Goal: Information Seeking & Learning: Find specific fact

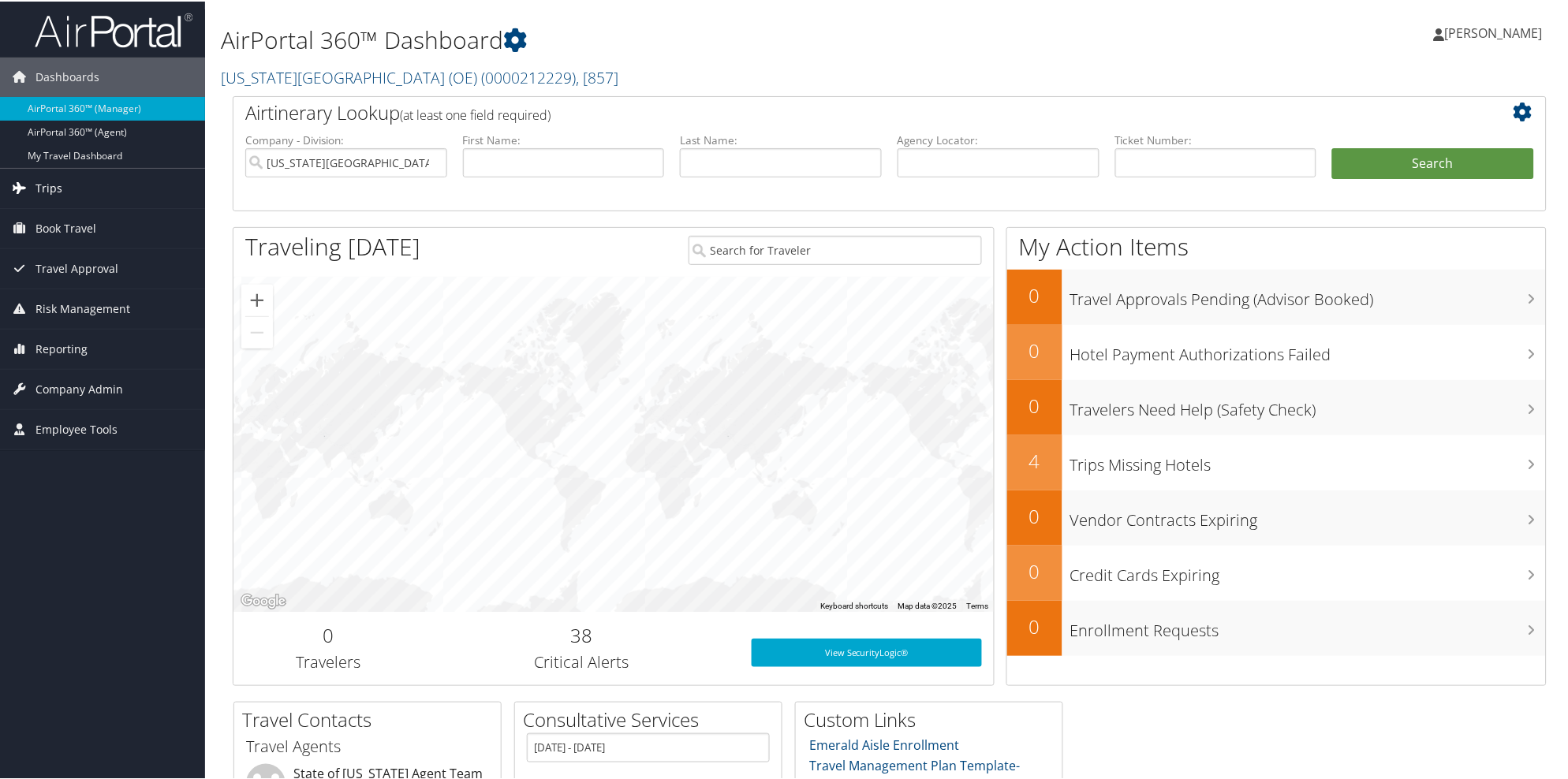
click at [64, 188] on link "Trips" at bounding box center [103, 187] width 205 height 39
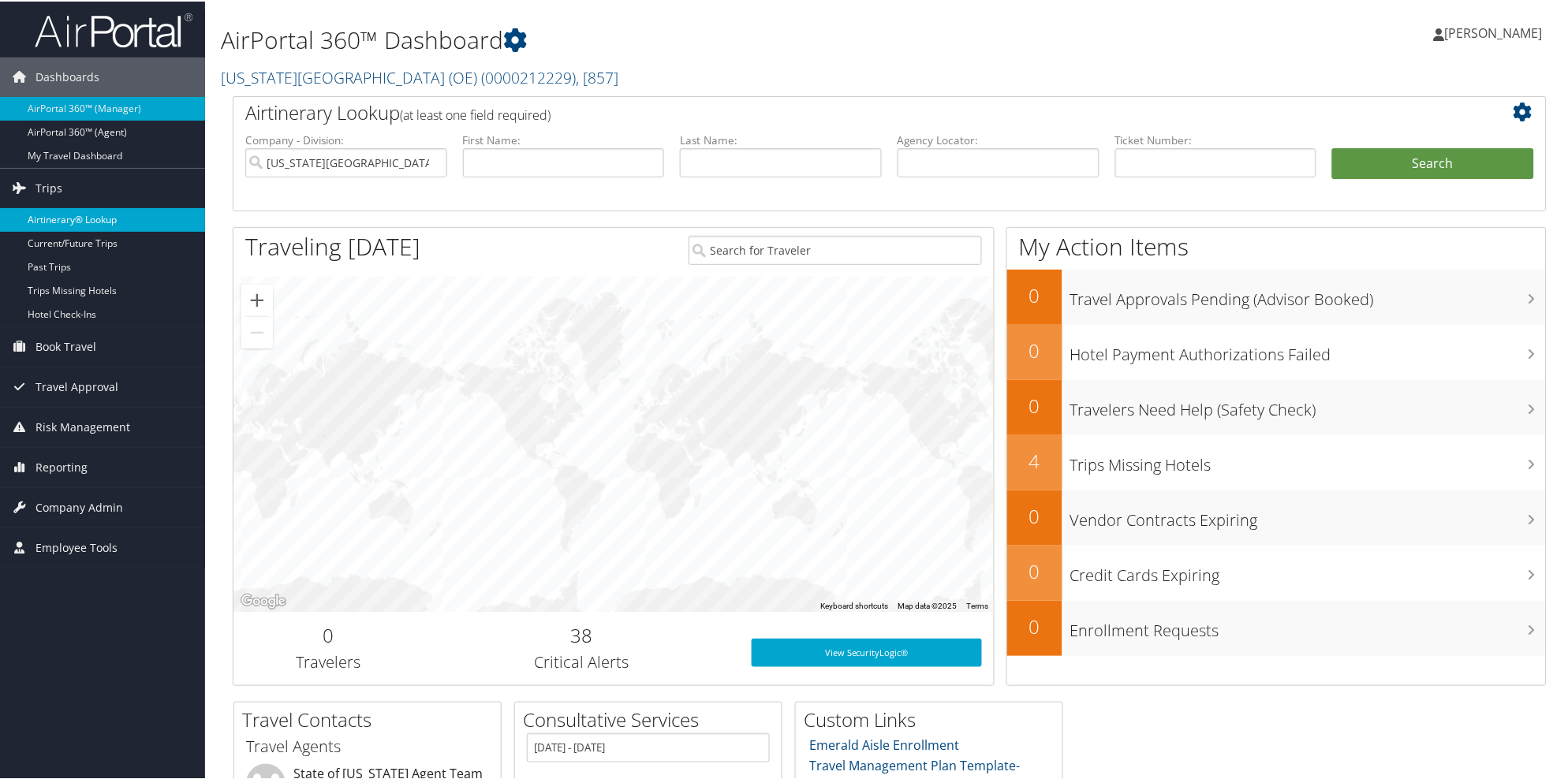
click at [73, 217] on link "Airtinerary® Lookup" at bounding box center [103, 218] width 205 height 23
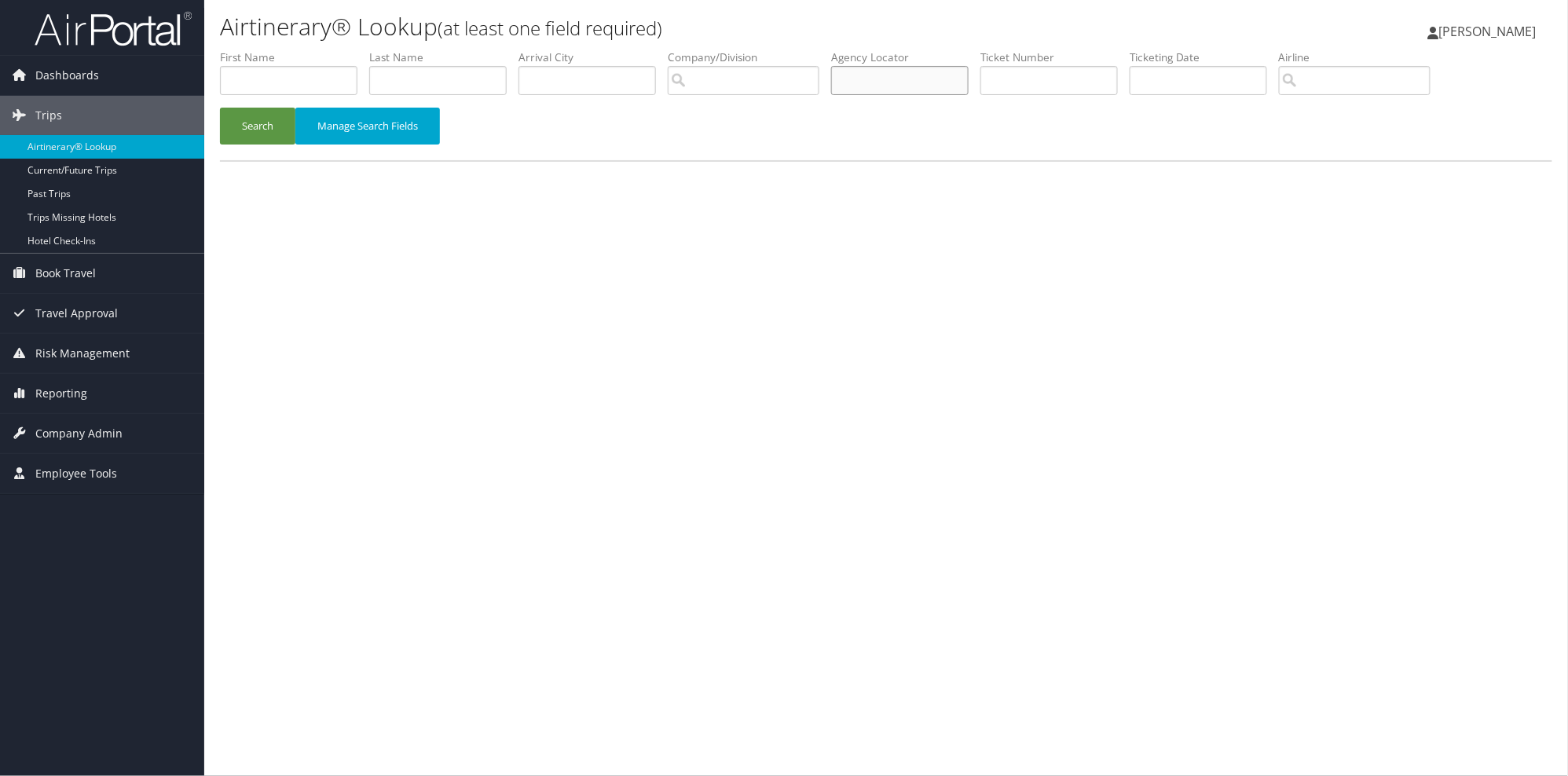
click at [904, 82] on input "text" at bounding box center [899, 80] width 138 height 29
type input "d4hq8m"
click at [220, 107] on button "Search" at bounding box center [257, 125] width 75 height 37
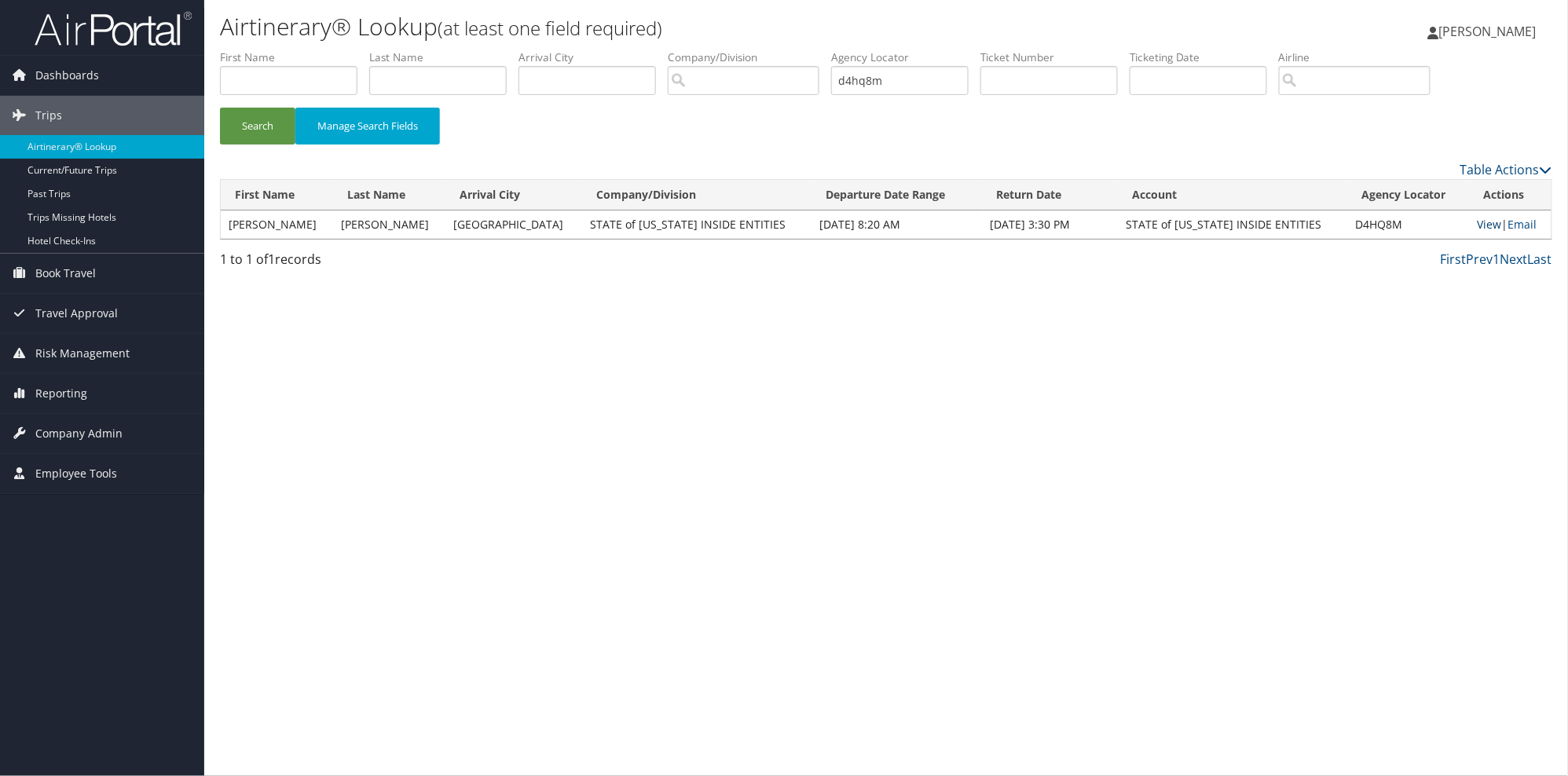
click at [1482, 227] on link "View" at bounding box center [1489, 224] width 24 height 15
click at [74, 402] on span "Reporting" at bounding box center [61, 393] width 52 height 39
click at [79, 423] on link "Unused Tickets" at bounding box center [102, 425] width 204 height 23
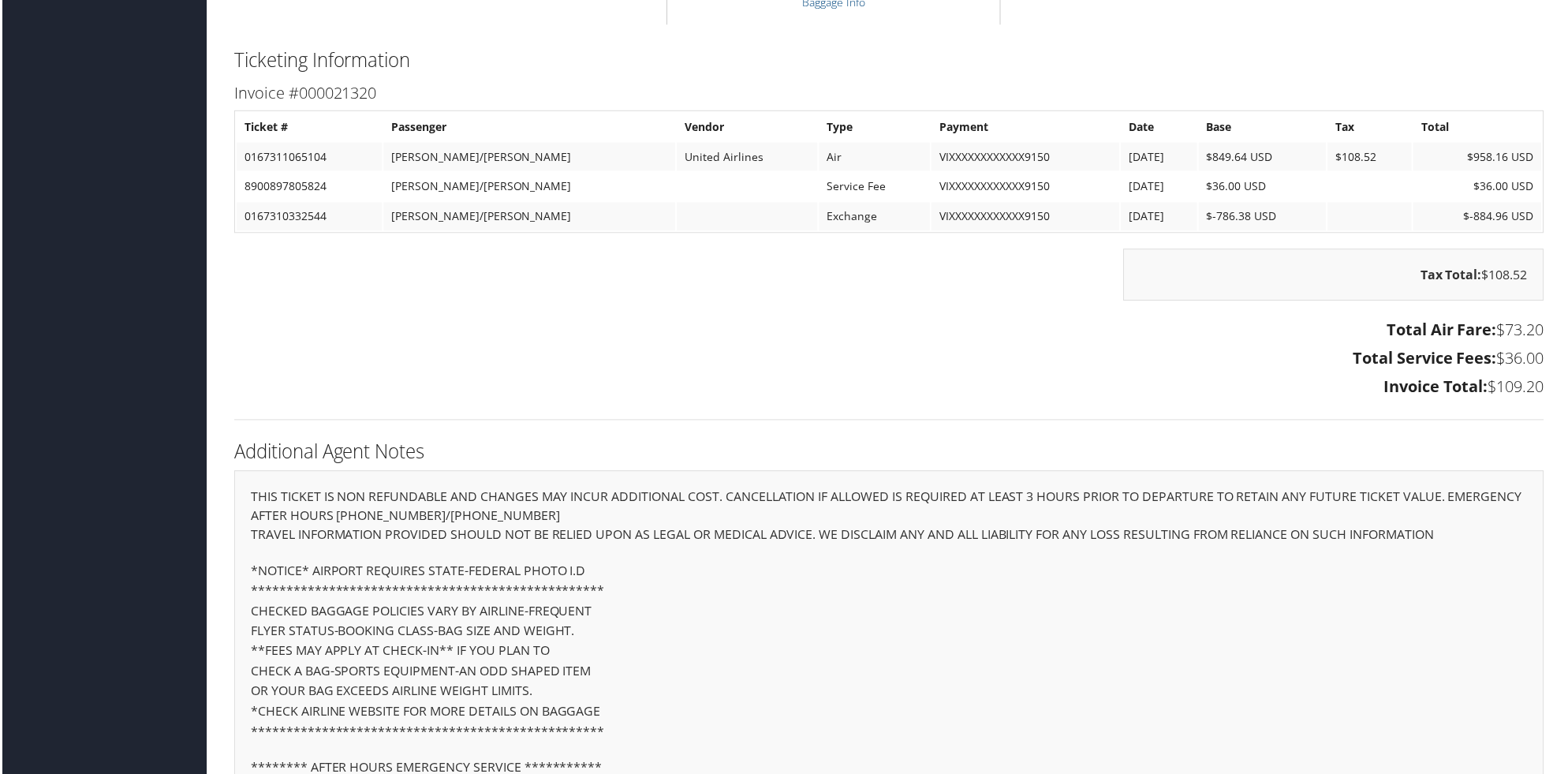
scroll to position [2035, 0]
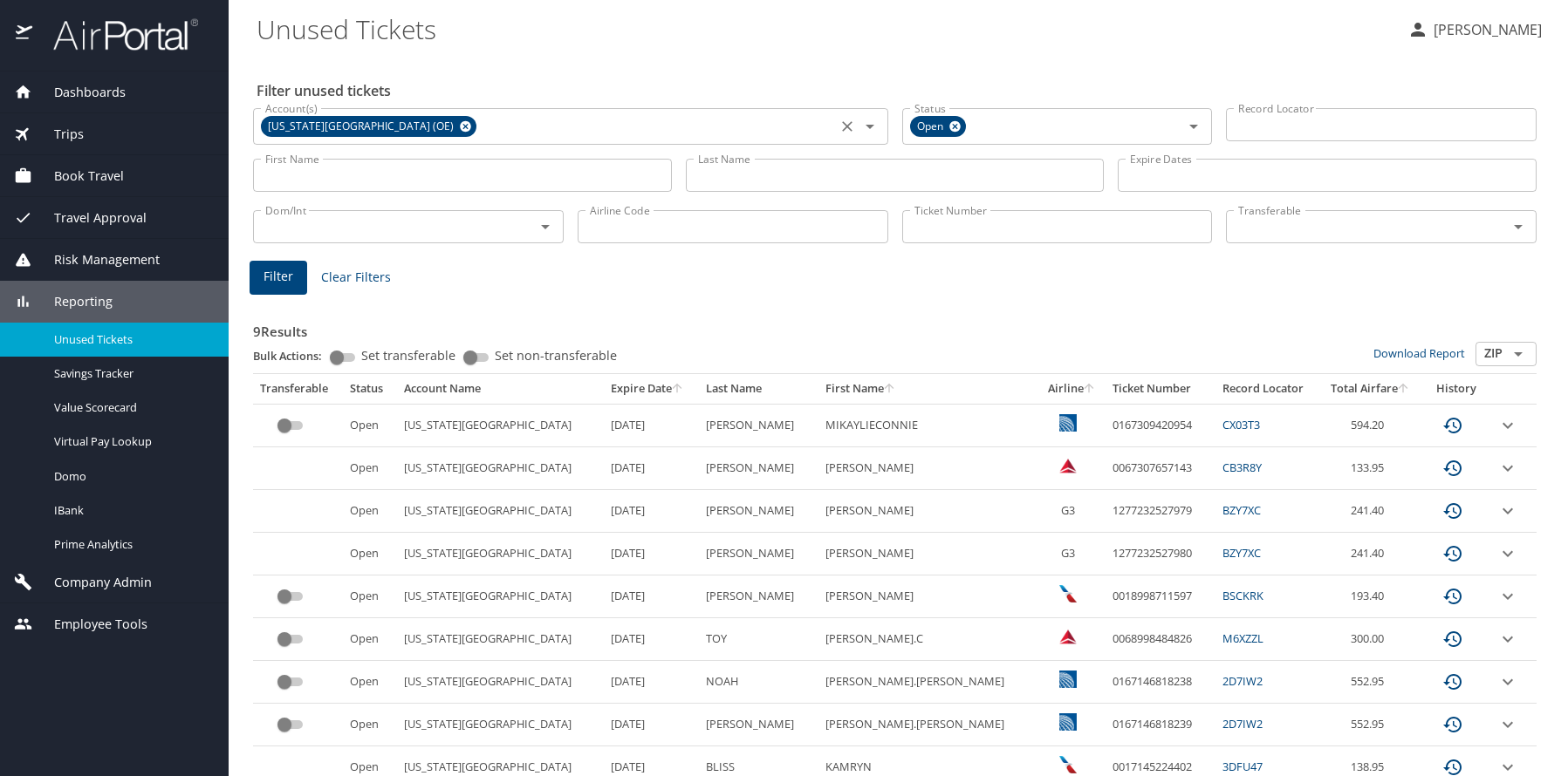
click at [460, 131] on icon at bounding box center [466, 127] width 12 height 12
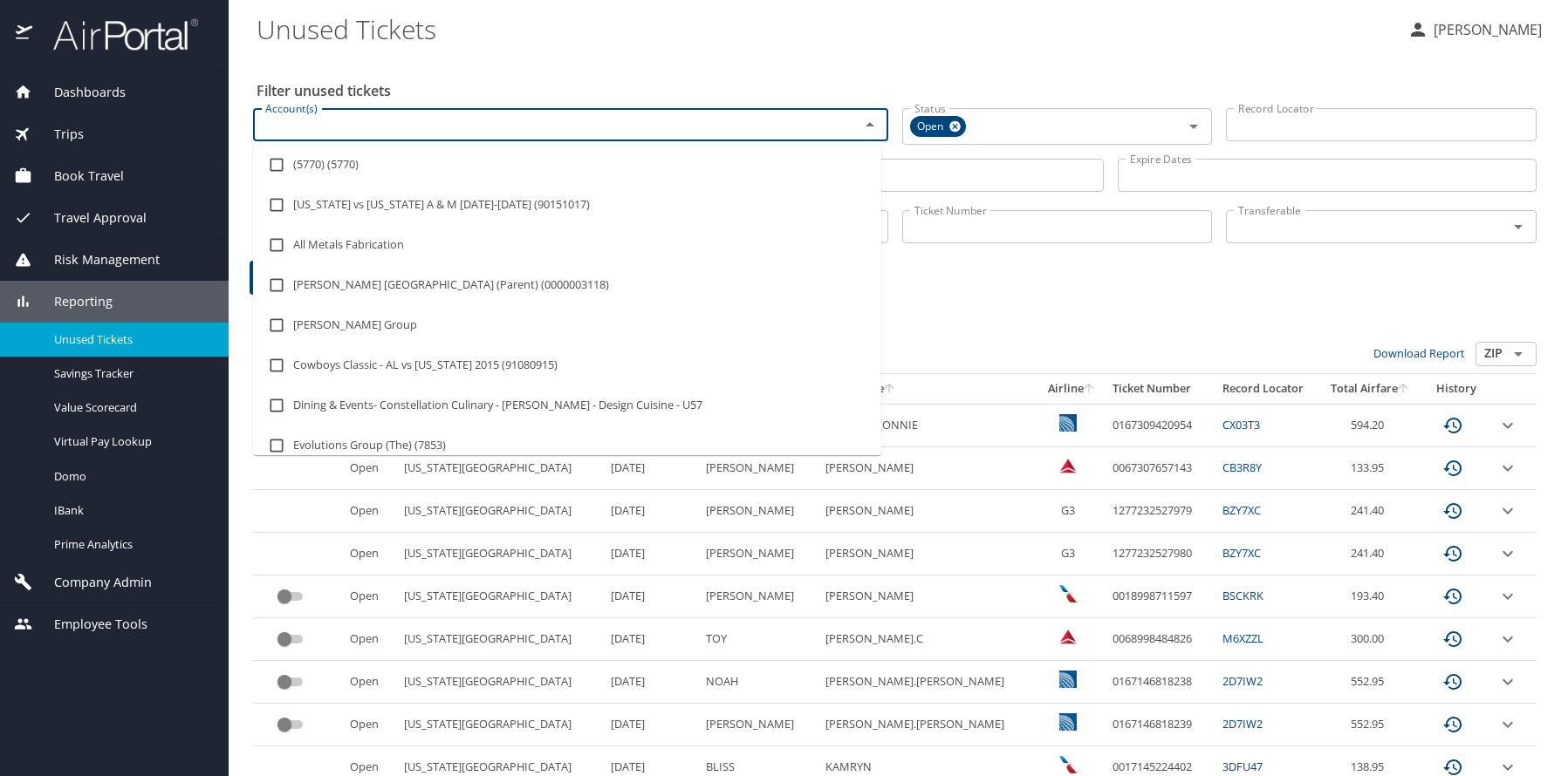
click at [402, 132] on input "Account(s)" at bounding box center [545, 125] width 574 height 23
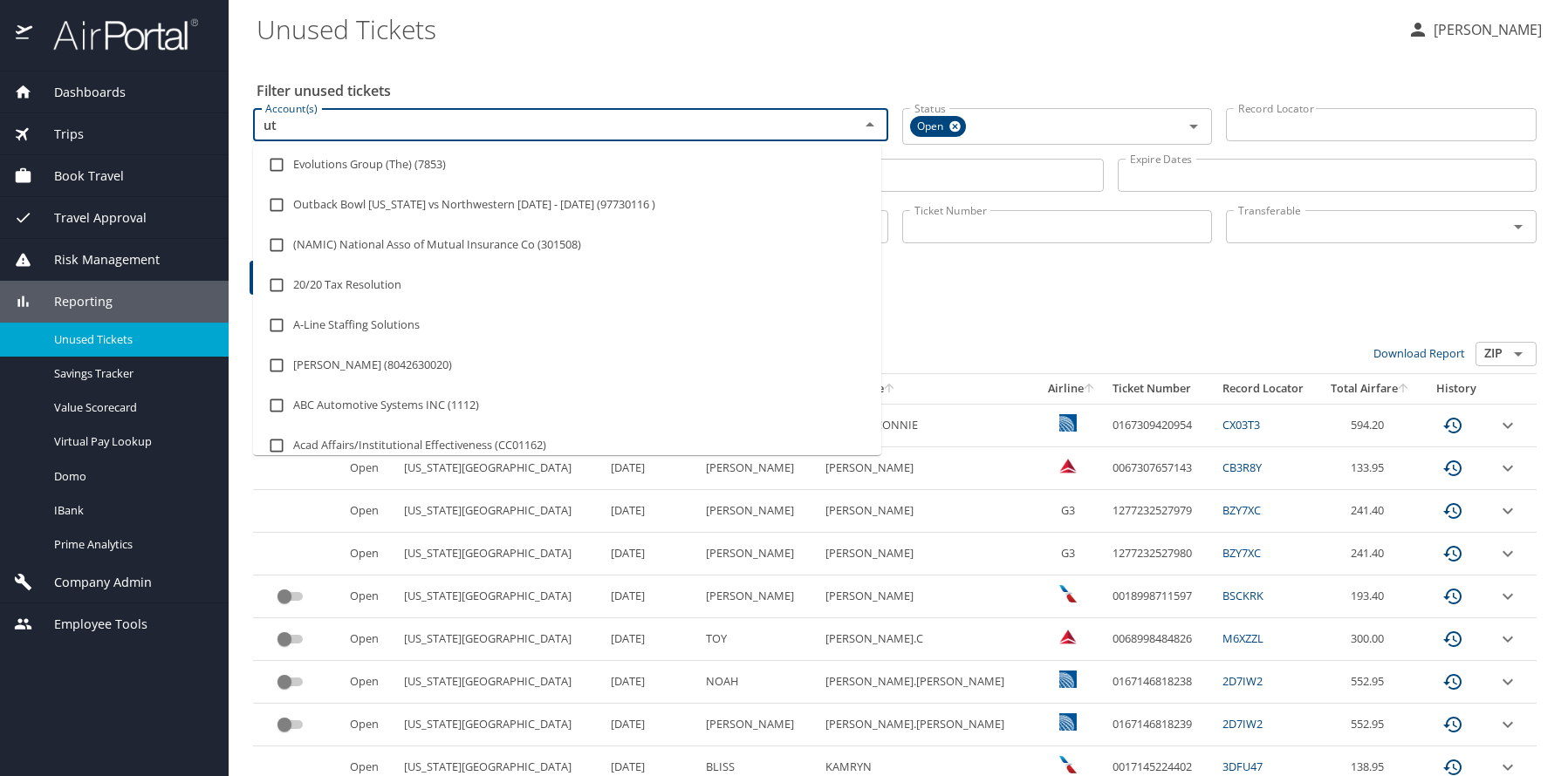
type input "u"
type input "state of utah"
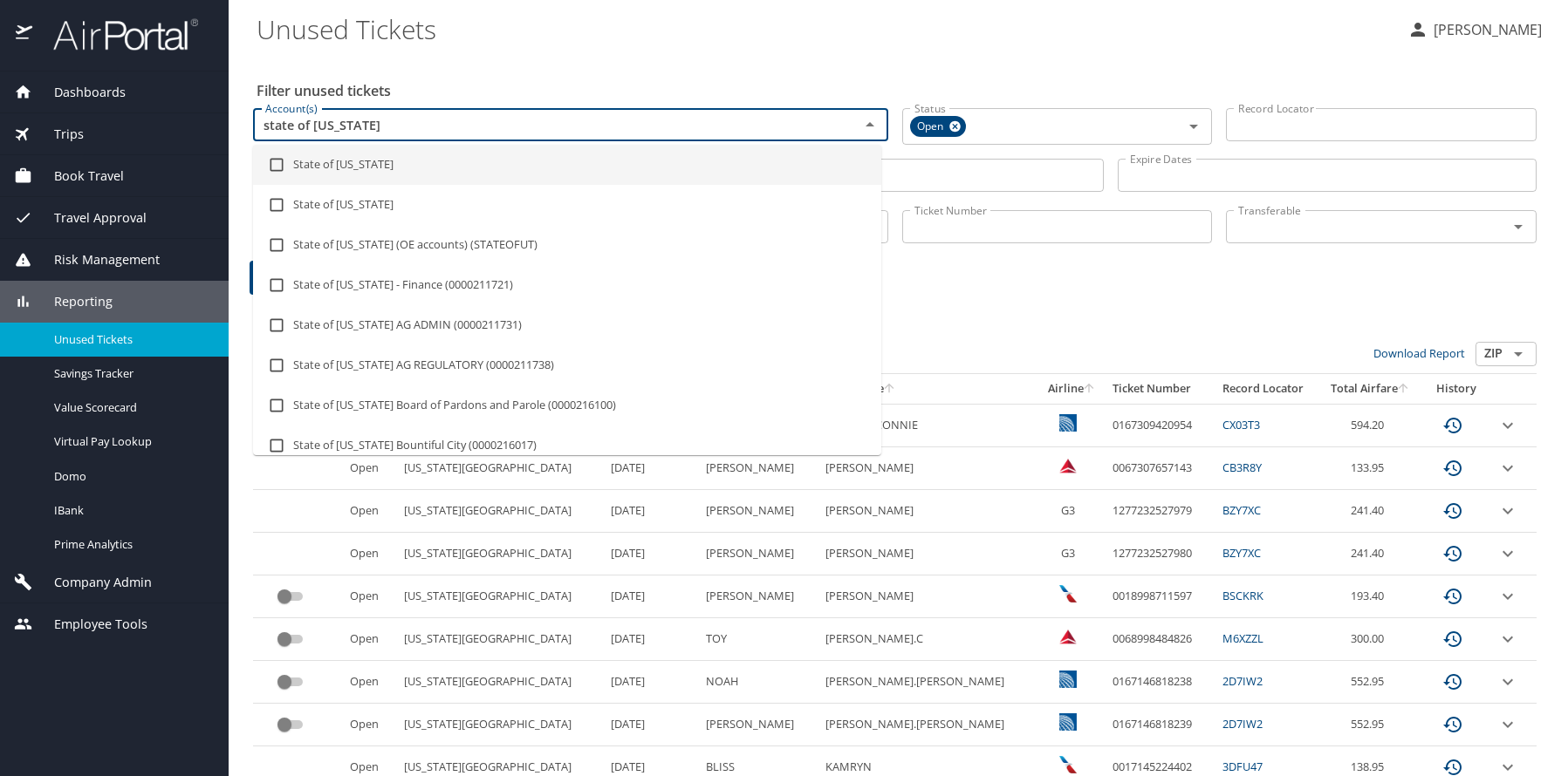
click at [344, 167] on li "State of Utah" at bounding box center [567, 165] width 628 height 40
checkbox input "true"
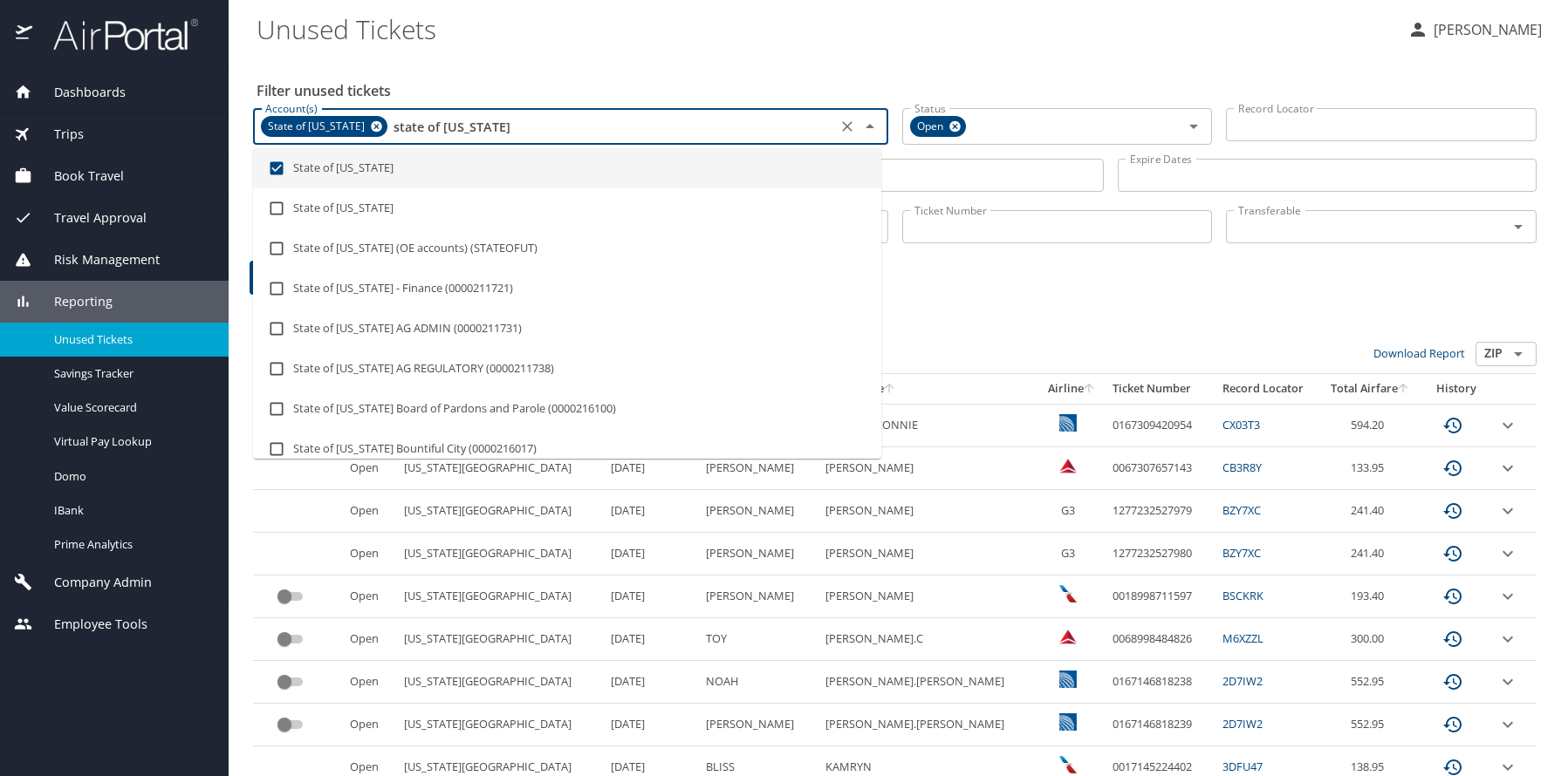
type input "state of utah"
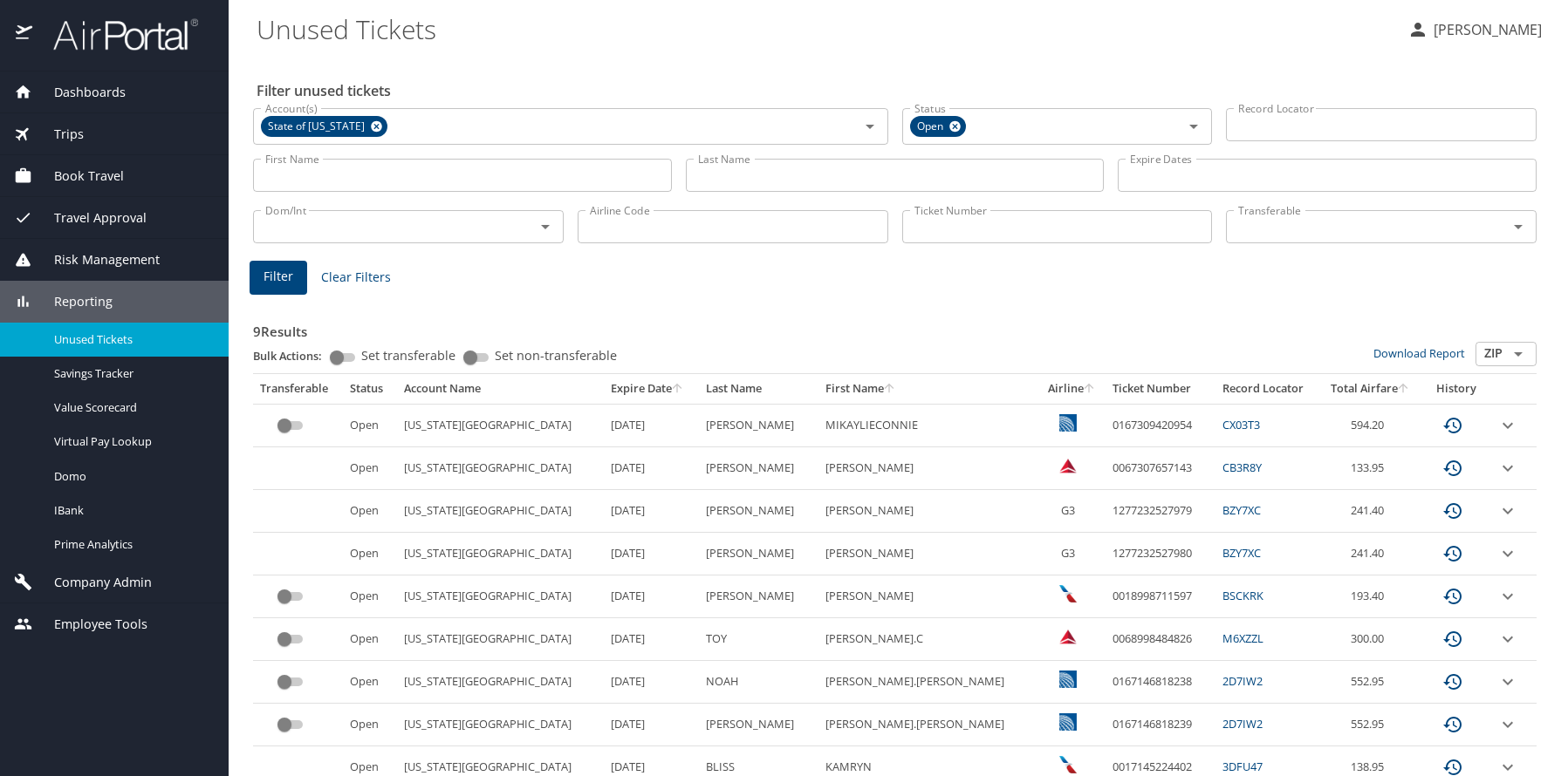
click at [538, 71] on div "Filter unused tickets Account(s) State of Utah Account(s) Status Open Status Re…" at bounding box center [898, 449] width 1284 height 787
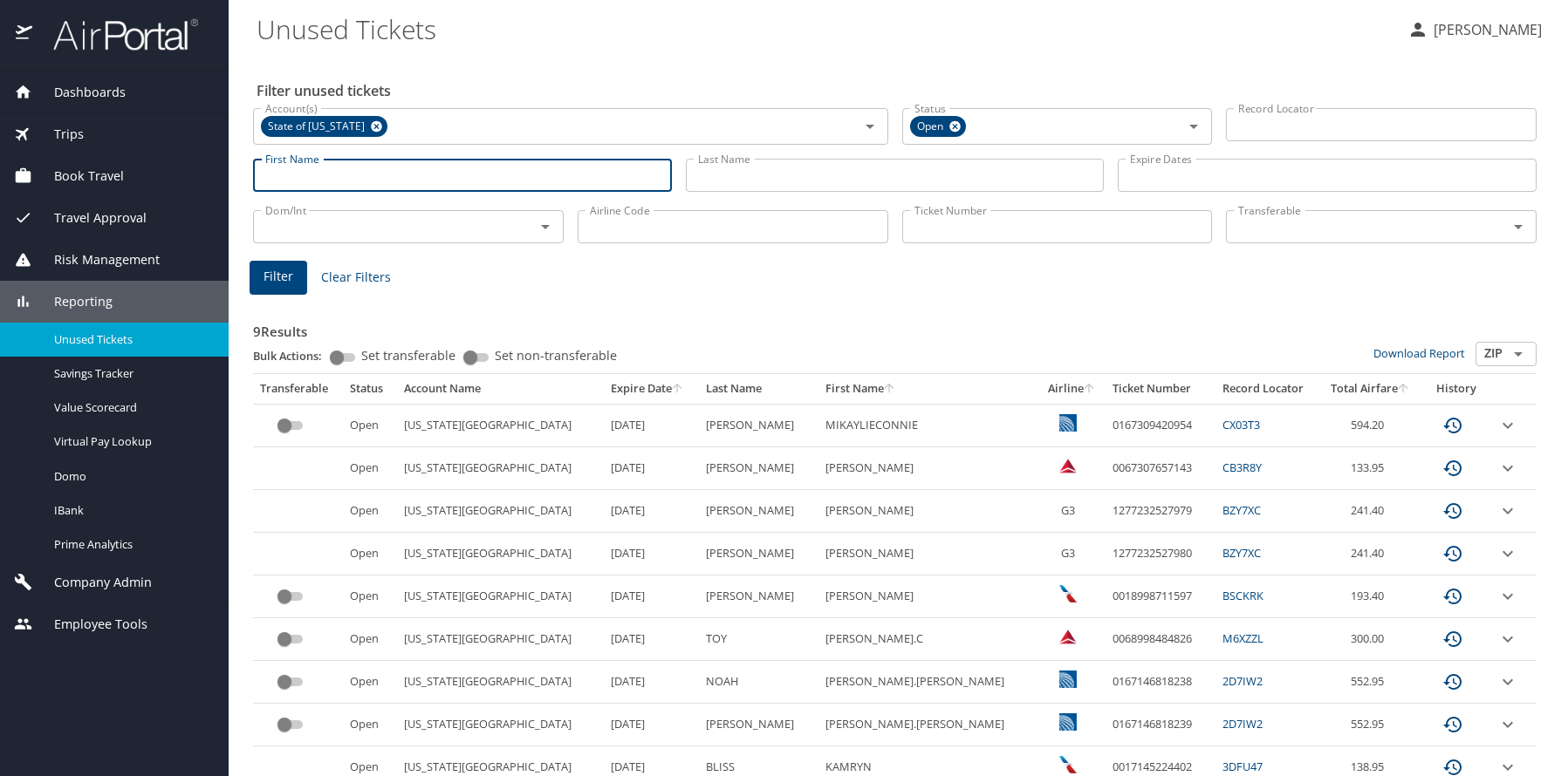
click at [308, 177] on input "First Name" at bounding box center [462, 175] width 419 height 34
type input ","
type input "michael"
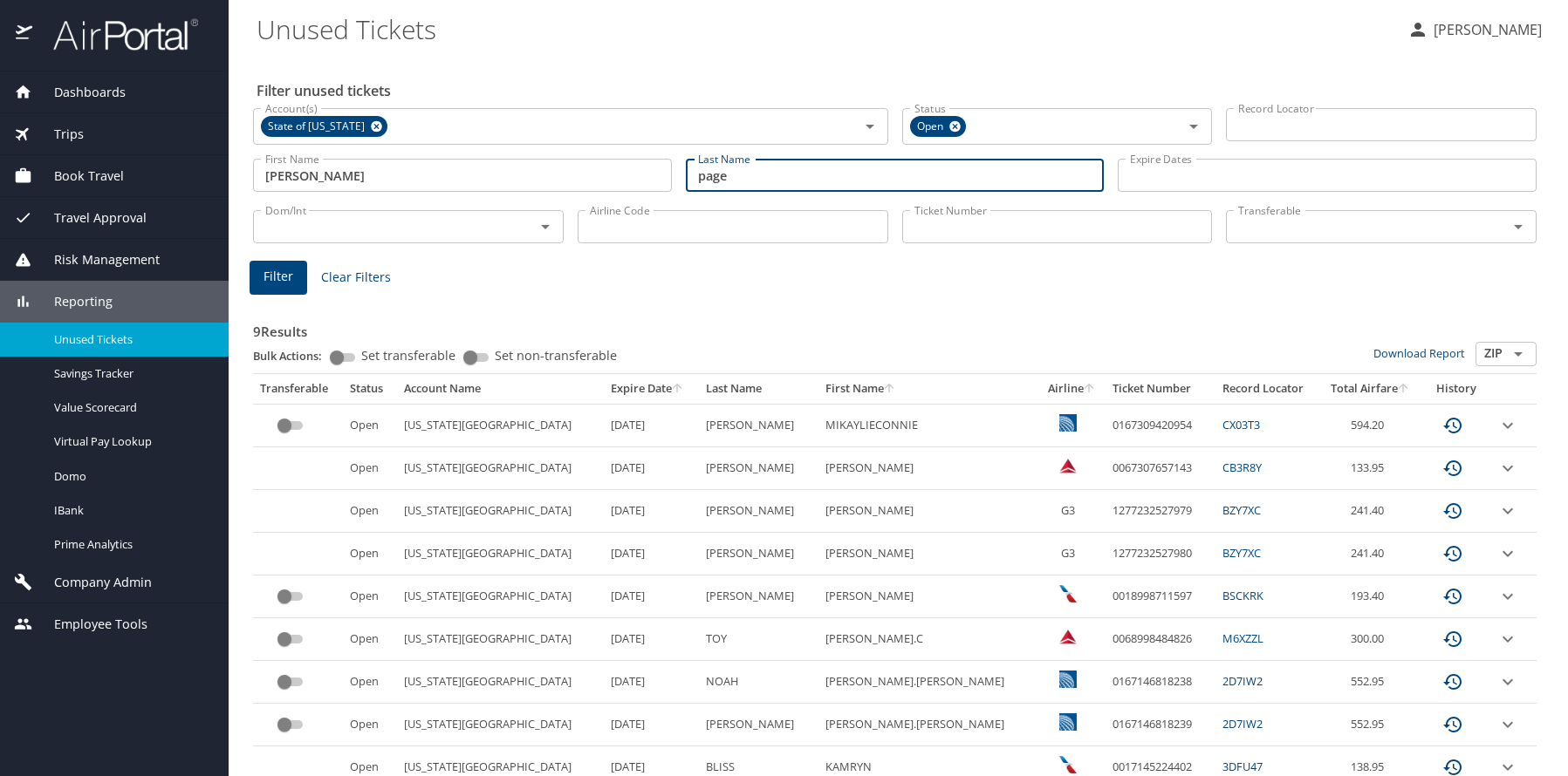
type input "page"
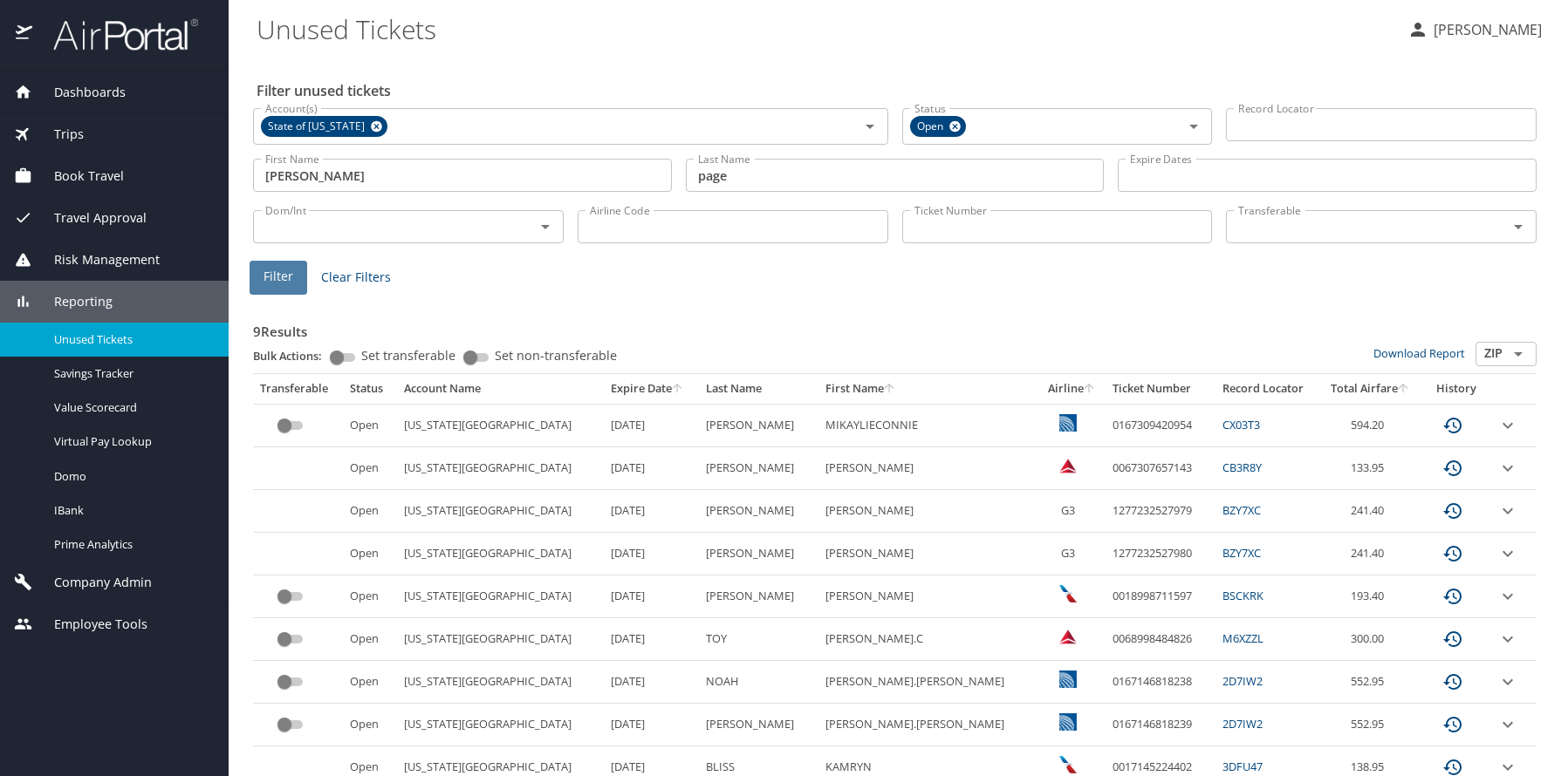
click at [271, 272] on span "Filter" at bounding box center [278, 277] width 30 height 22
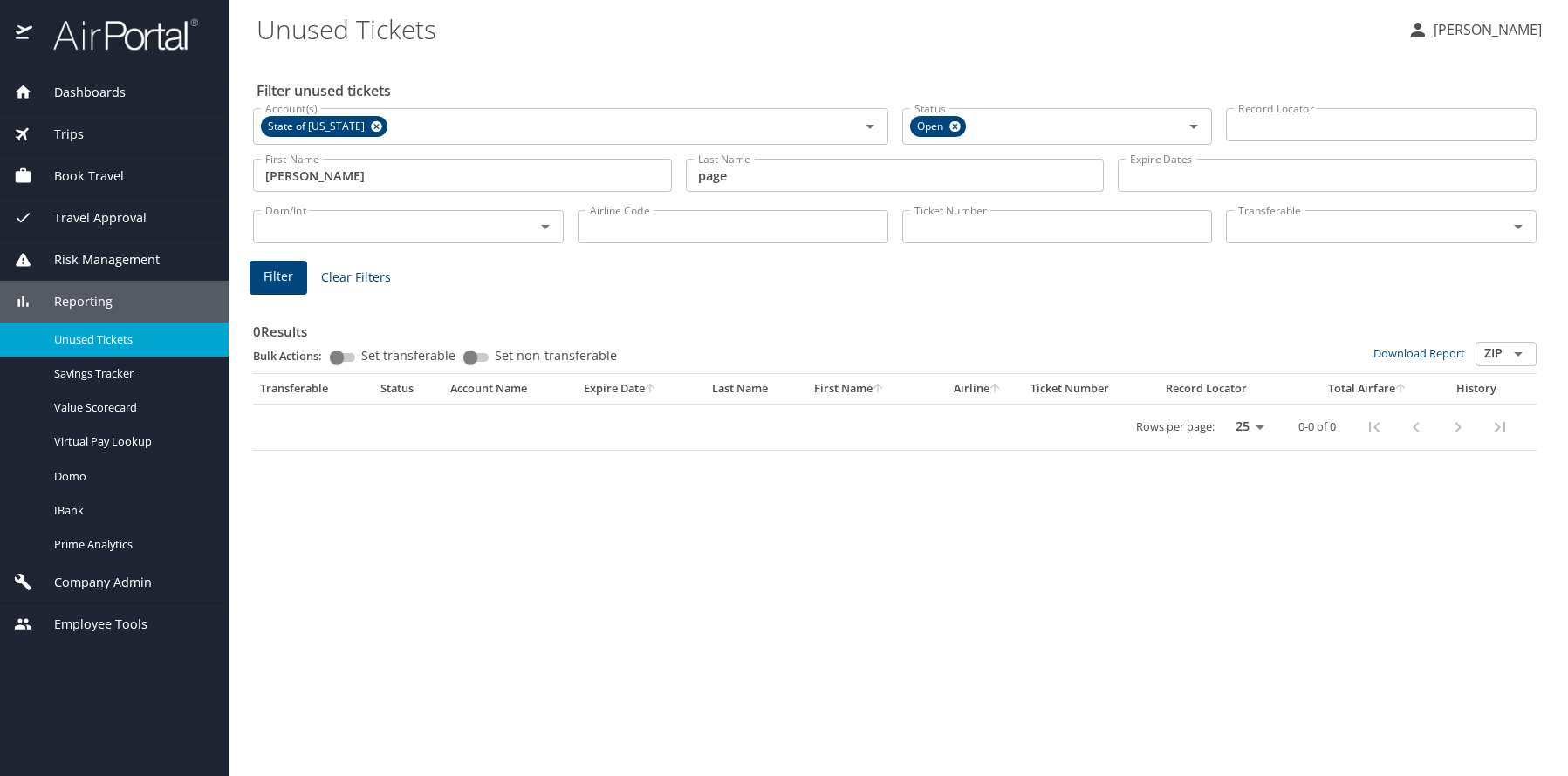
click at [69, 132] on span "Trips" at bounding box center [59, 134] width 52 height 19
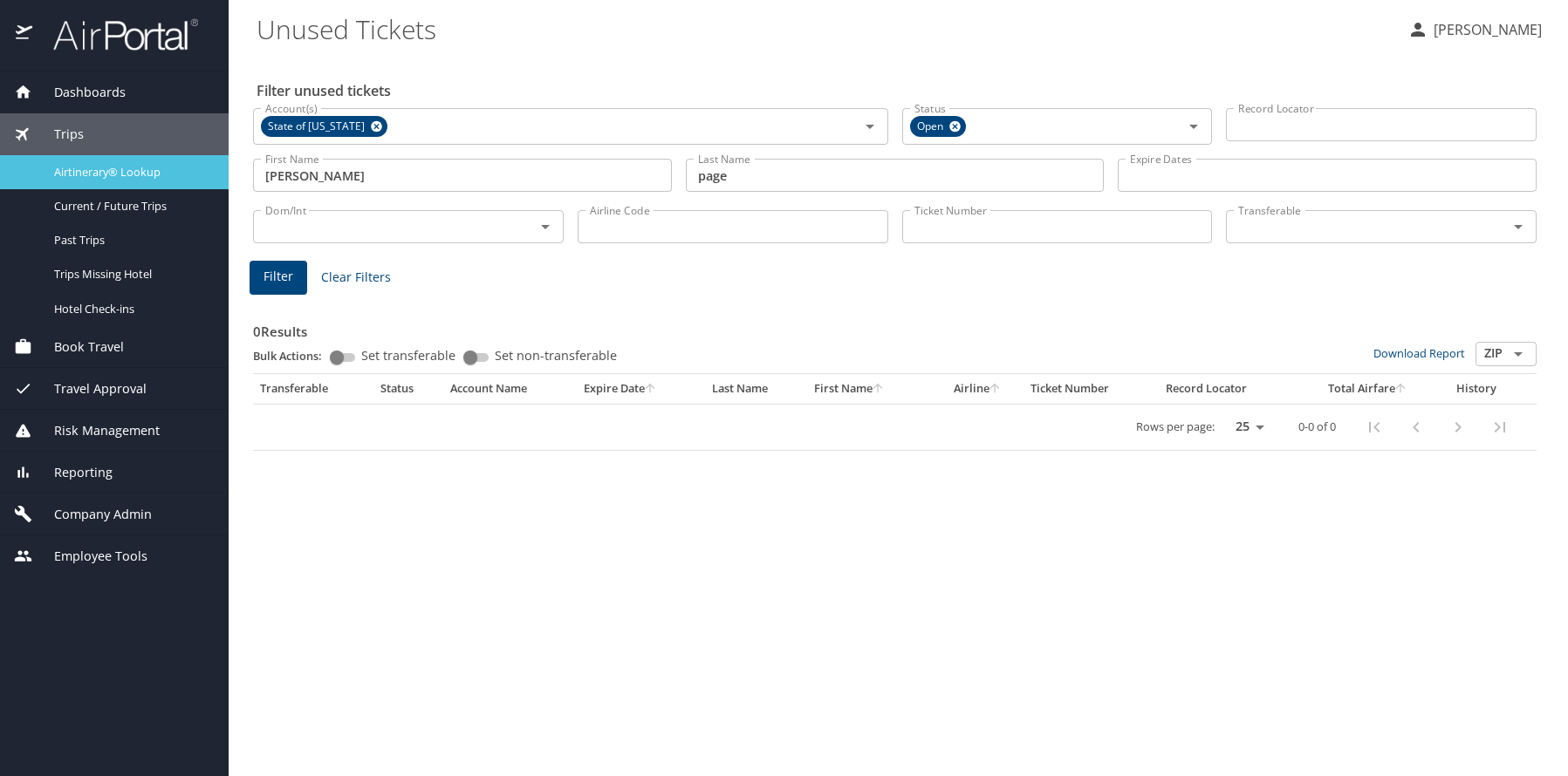
click at [89, 172] on span "Airtinerary® Lookup" at bounding box center [131, 172] width 154 height 16
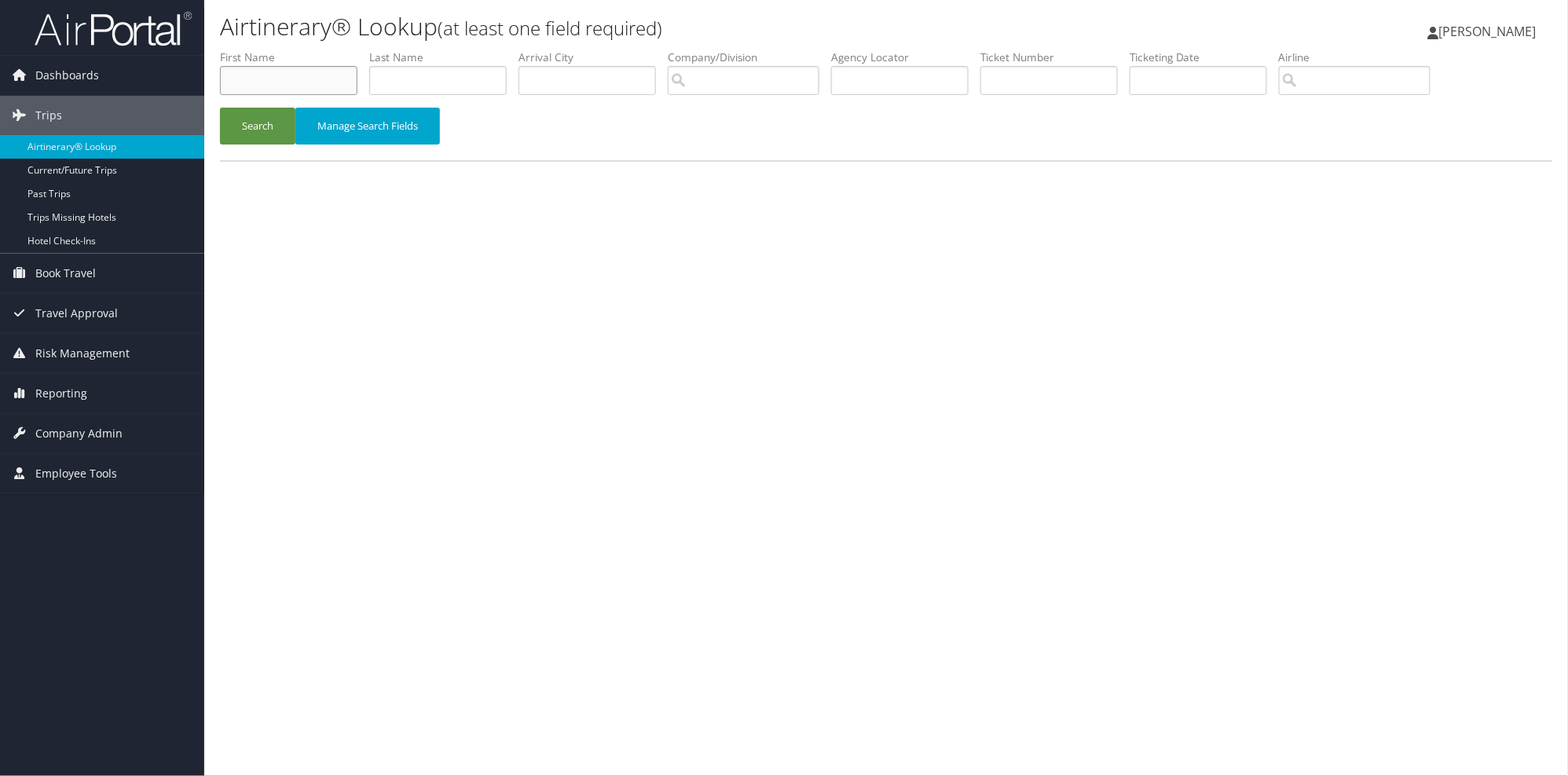
click at [277, 75] on input "text" at bounding box center [288, 80] width 138 height 29
type input "michael"
type input "a"
type input "page"
click at [253, 121] on button "Search" at bounding box center [257, 125] width 75 height 37
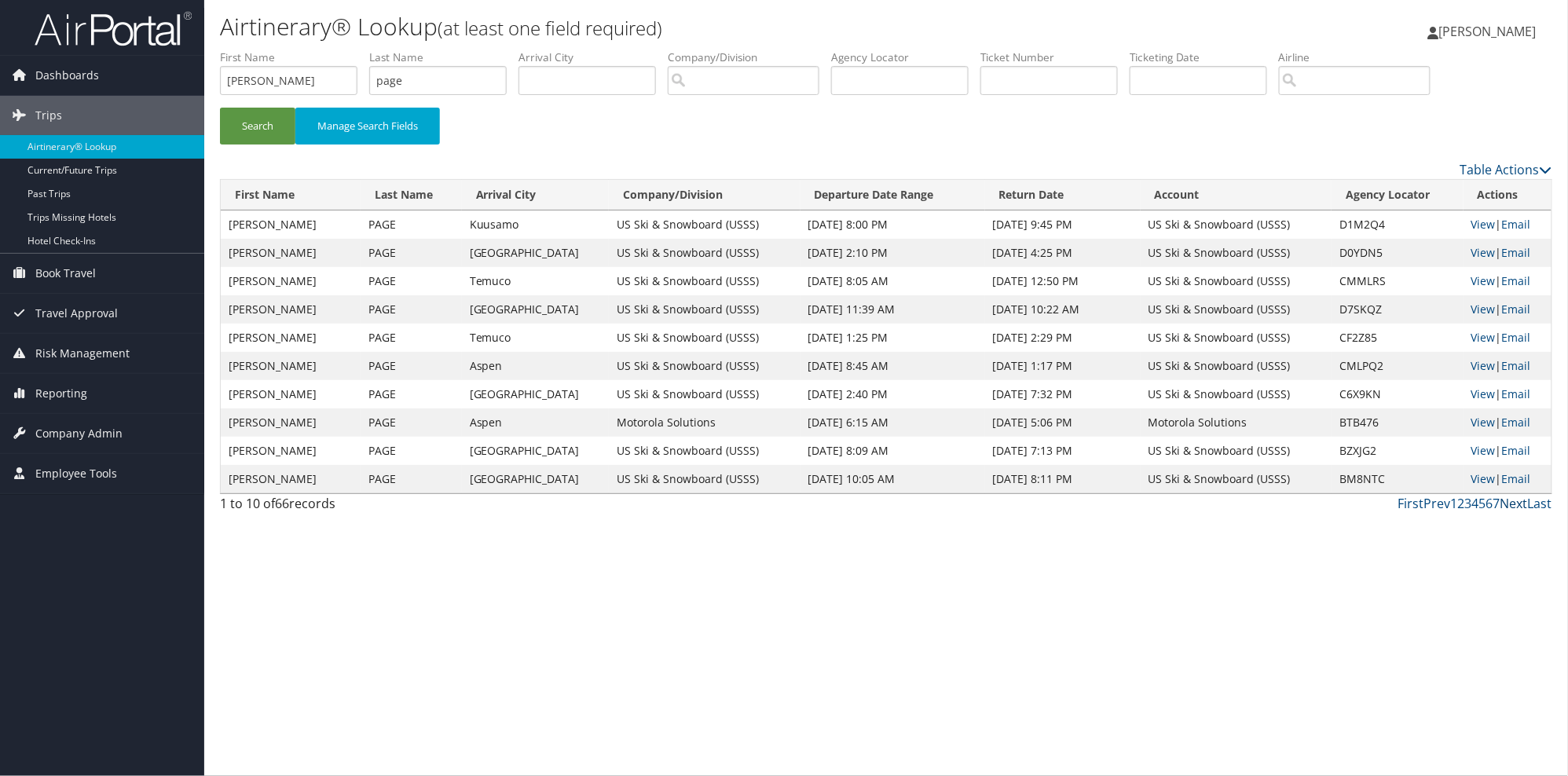
click at [1514, 508] on link "Next" at bounding box center [1514, 503] width 28 height 17
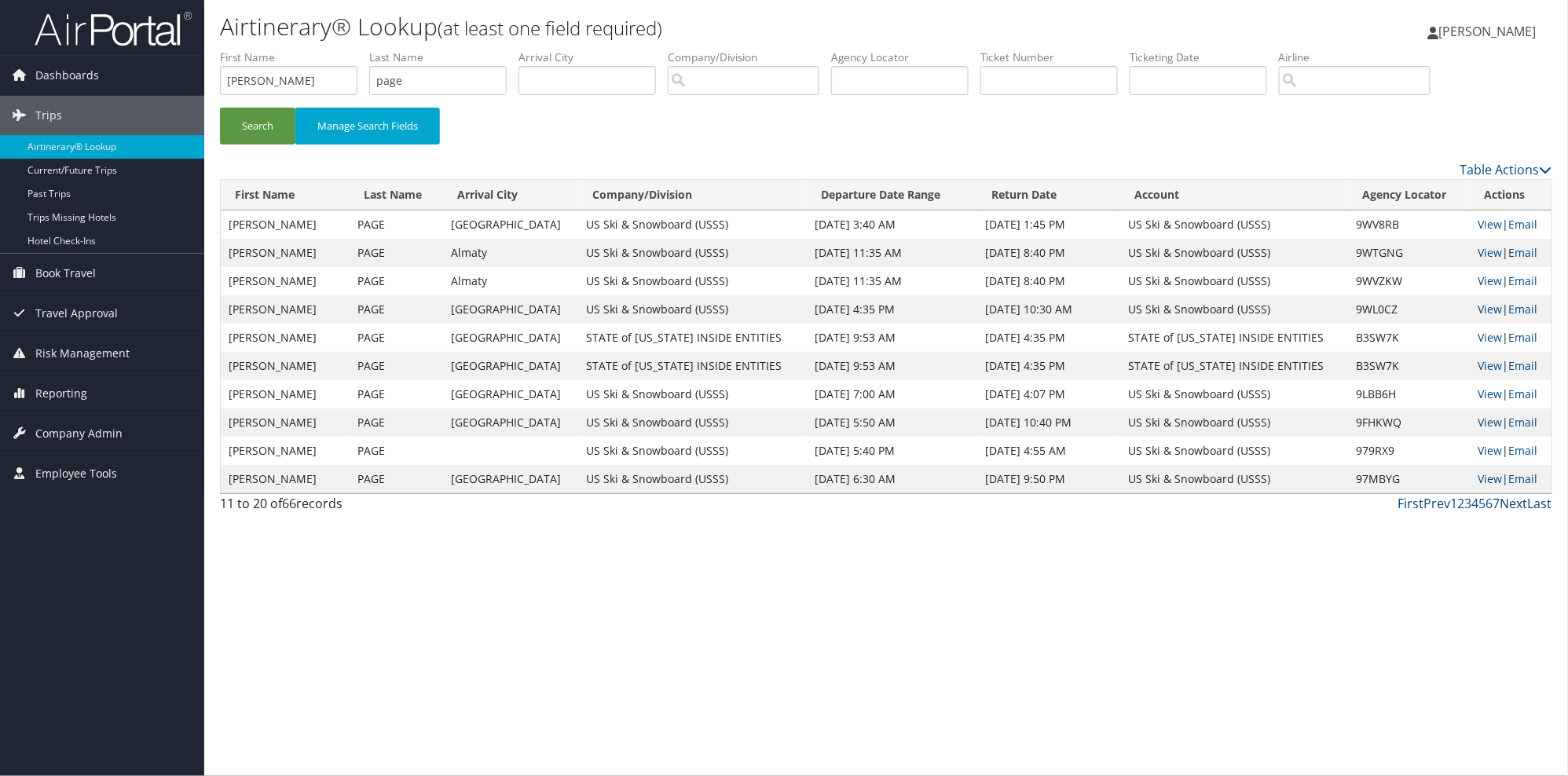
click at [1514, 508] on link "Next" at bounding box center [1514, 503] width 28 height 17
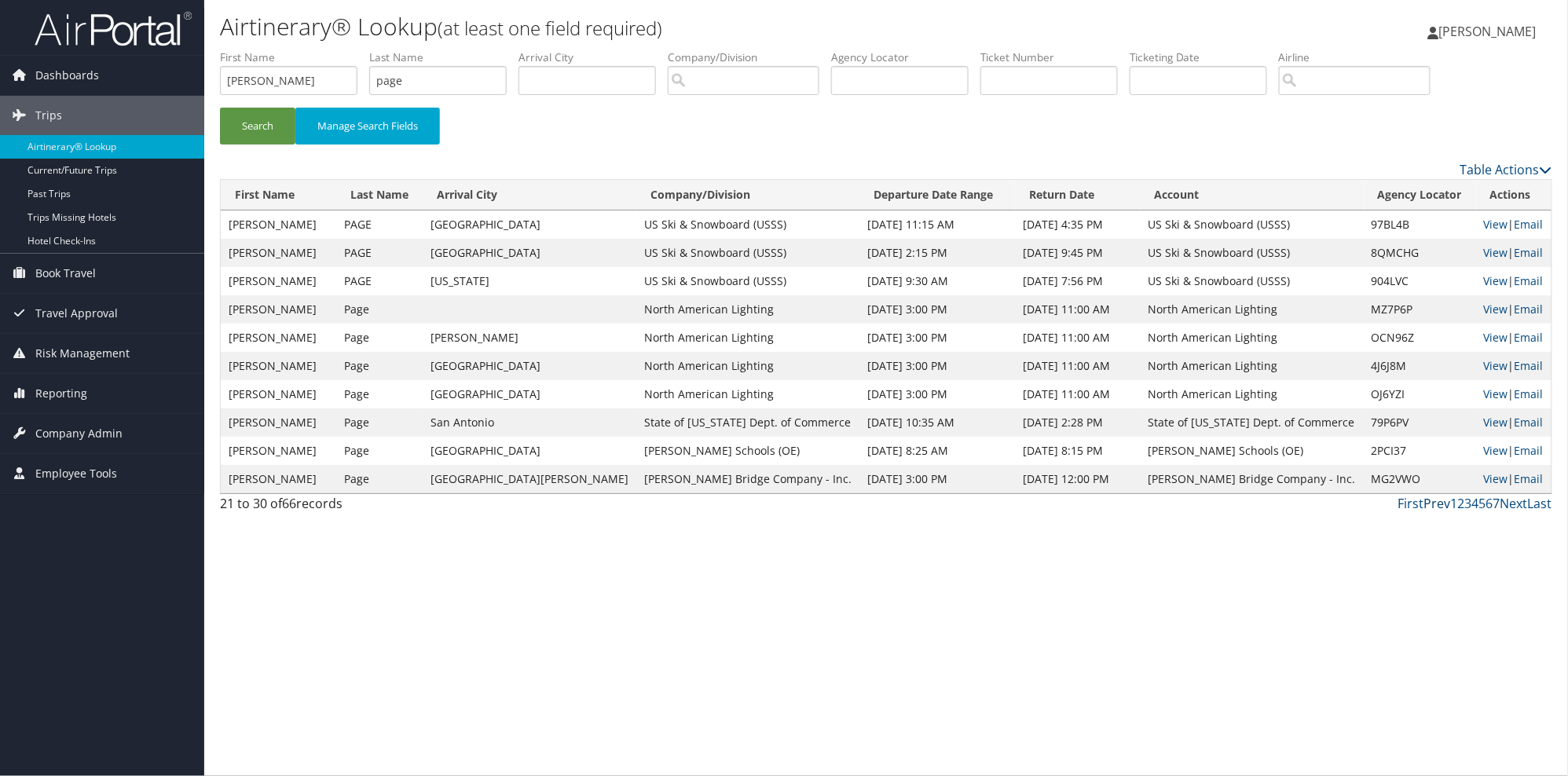
click at [1437, 507] on link "Prev" at bounding box center [1437, 503] width 27 height 17
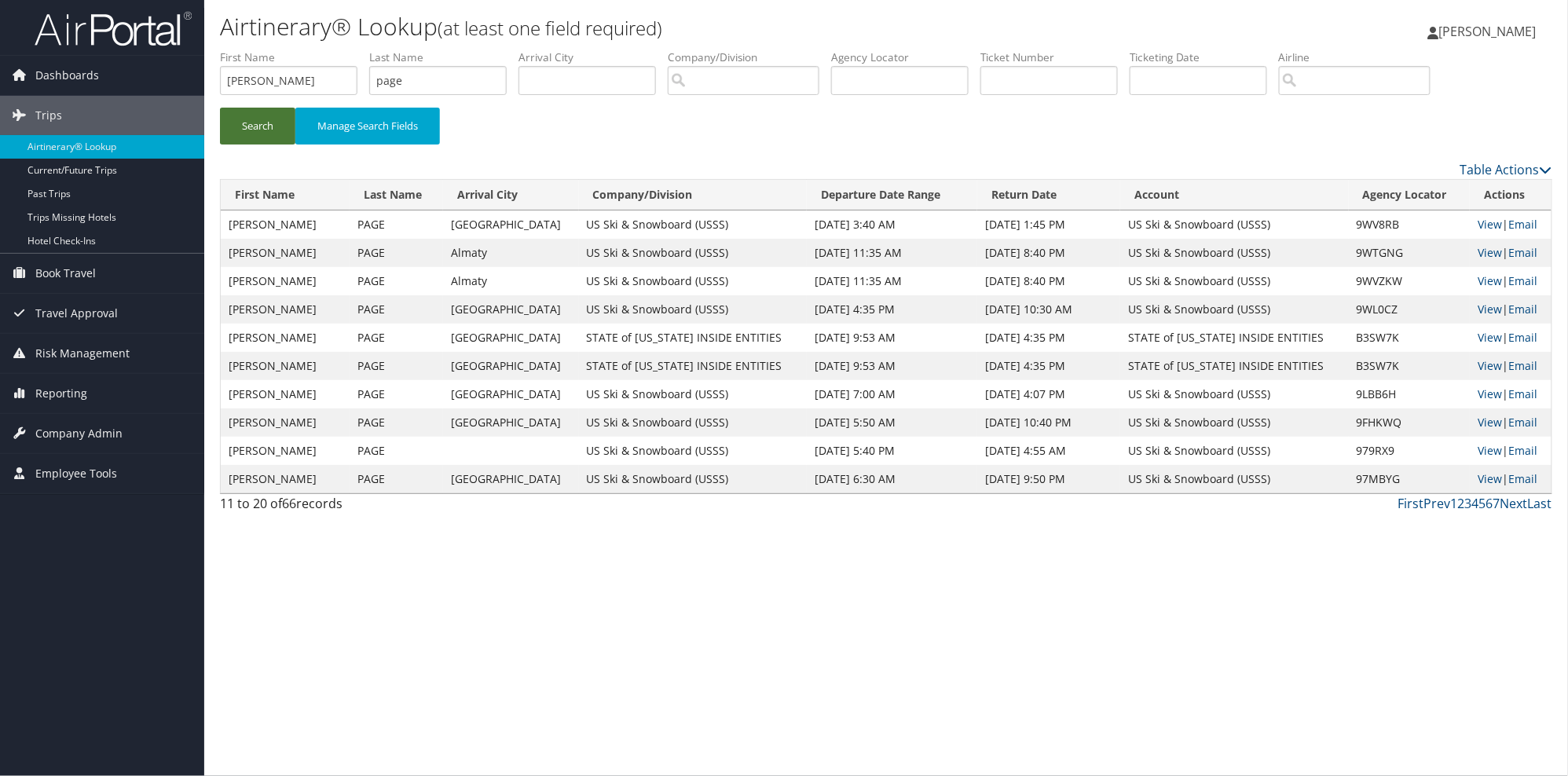
click at [249, 114] on button "Search" at bounding box center [257, 125] width 75 height 37
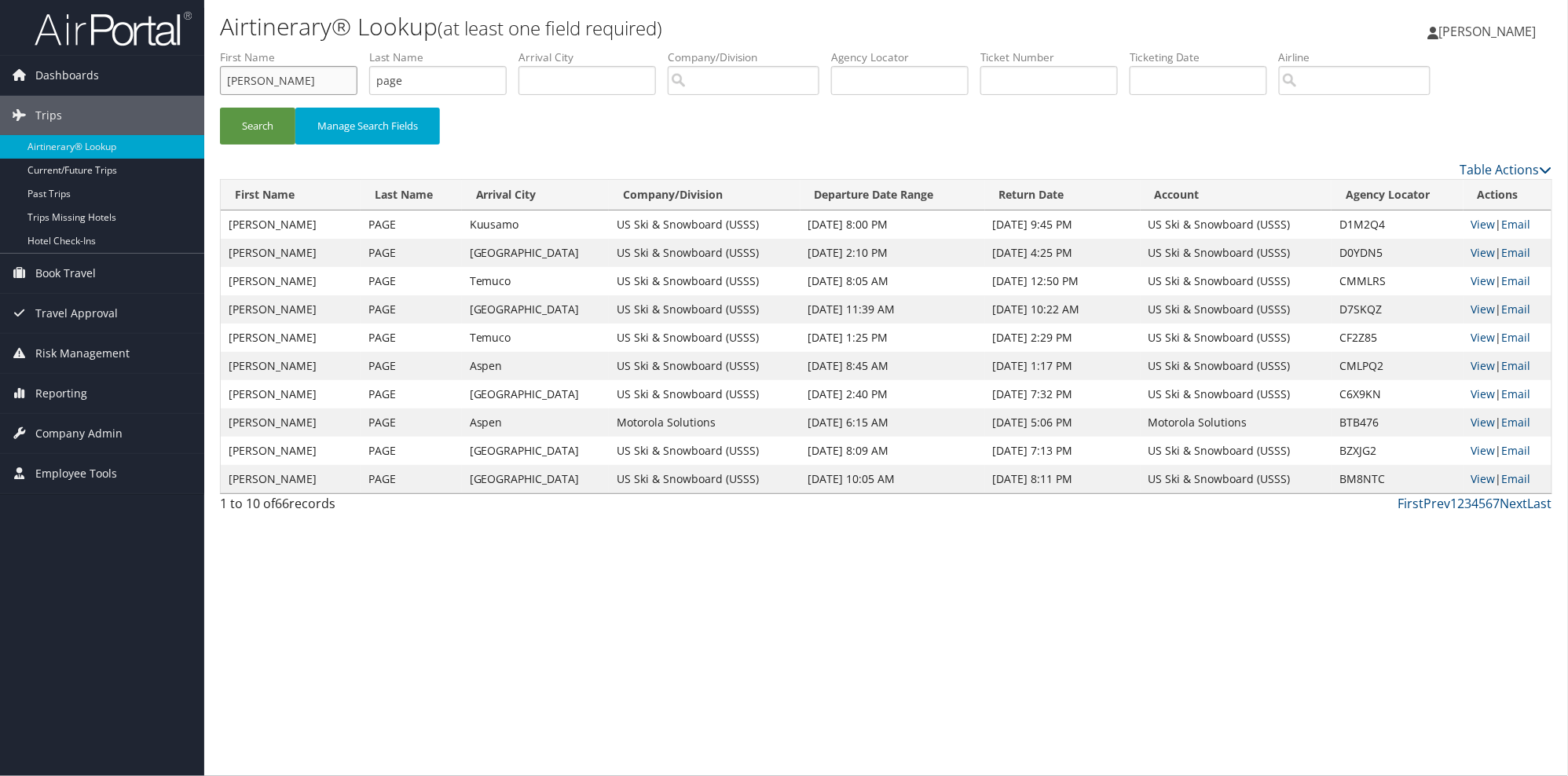
click at [299, 81] on input "michael" at bounding box center [288, 80] width 138 height 29
type input "michael steven"
click at [254, 116] on button "Search" at bounding box center [257, 125] width 75 height 37
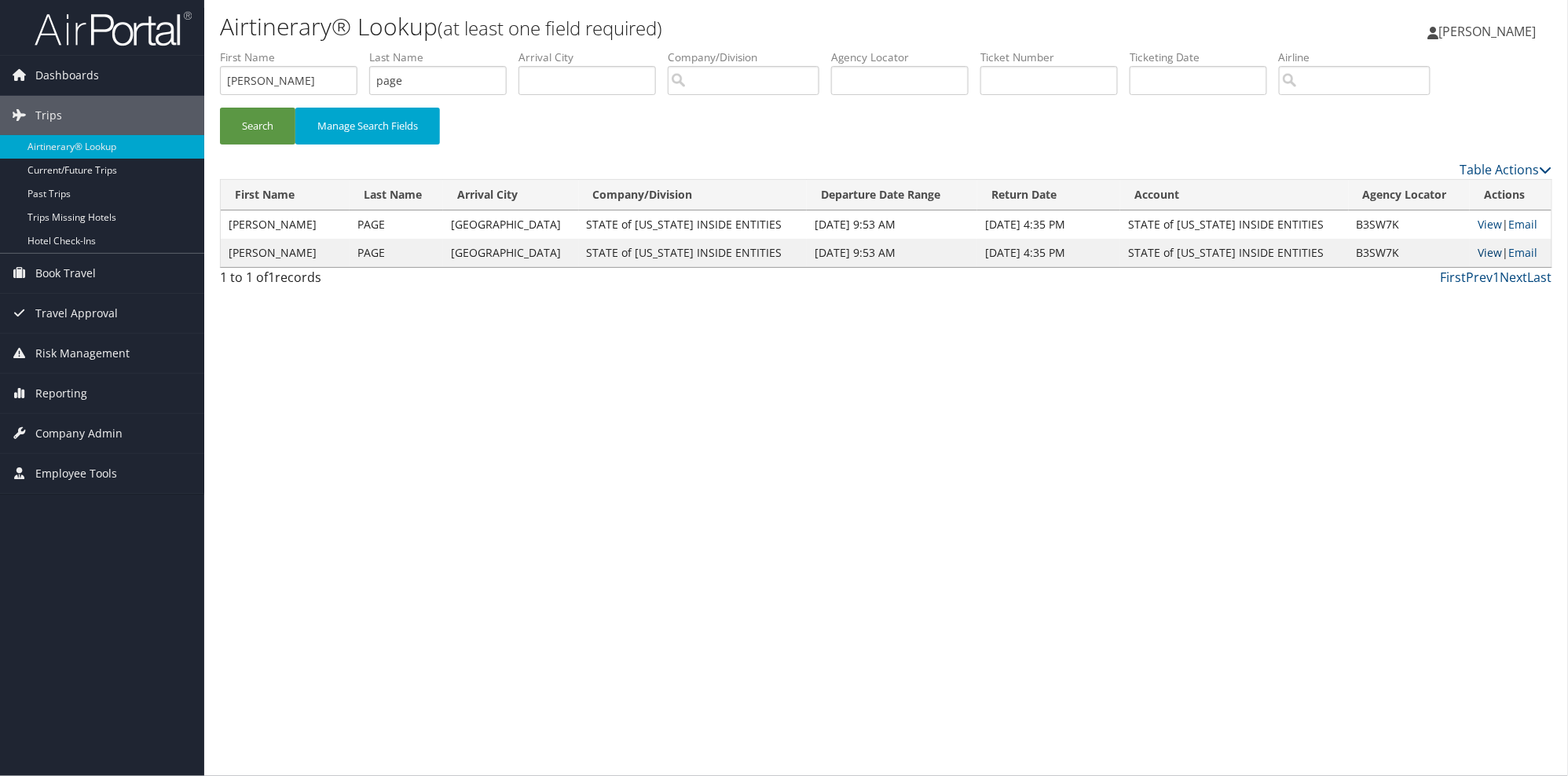
click at [1477, 254] on link "View" at bounding box center [1489, 252] width 24 height 15
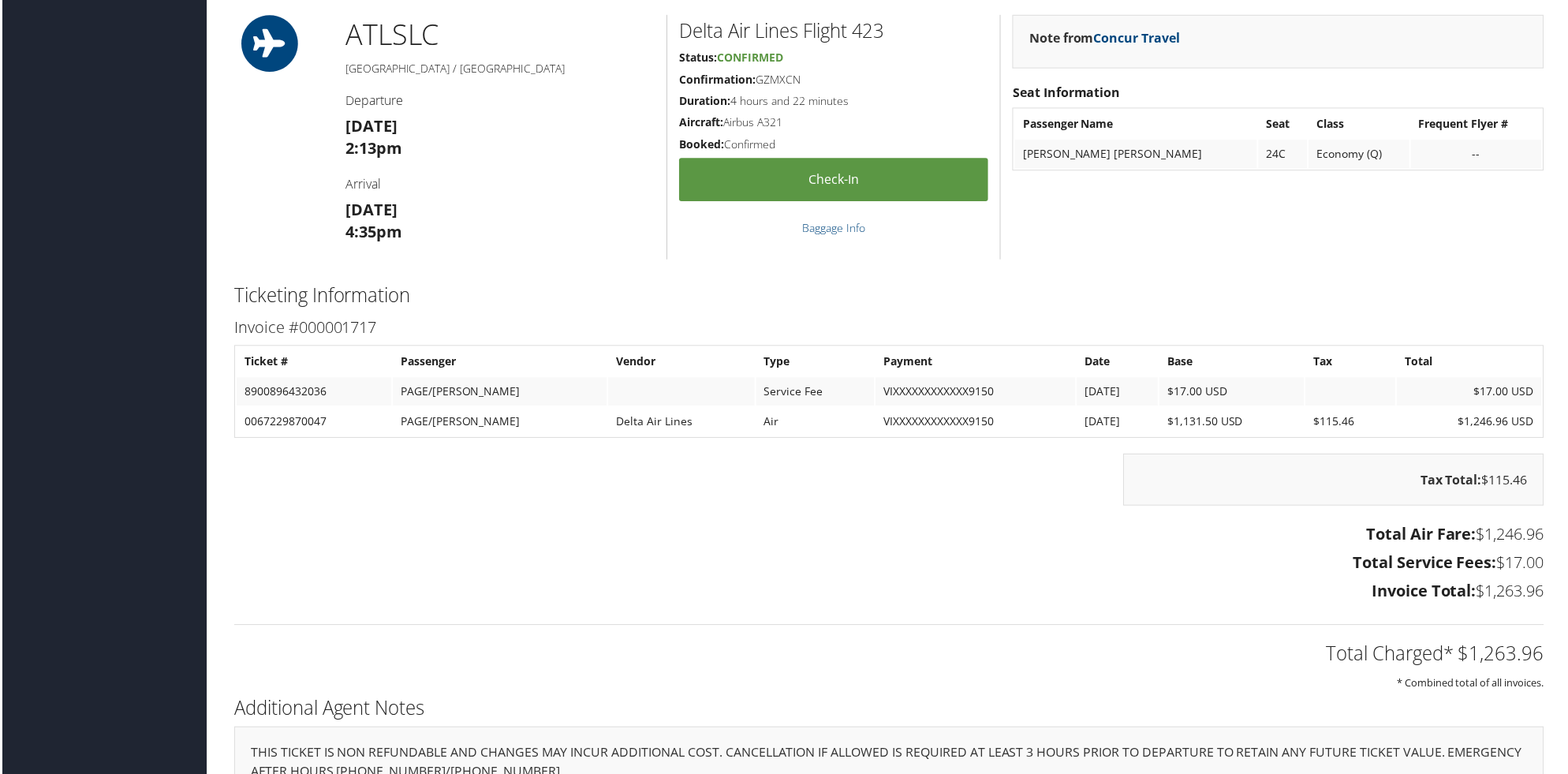
scroll to position [1581, 0]
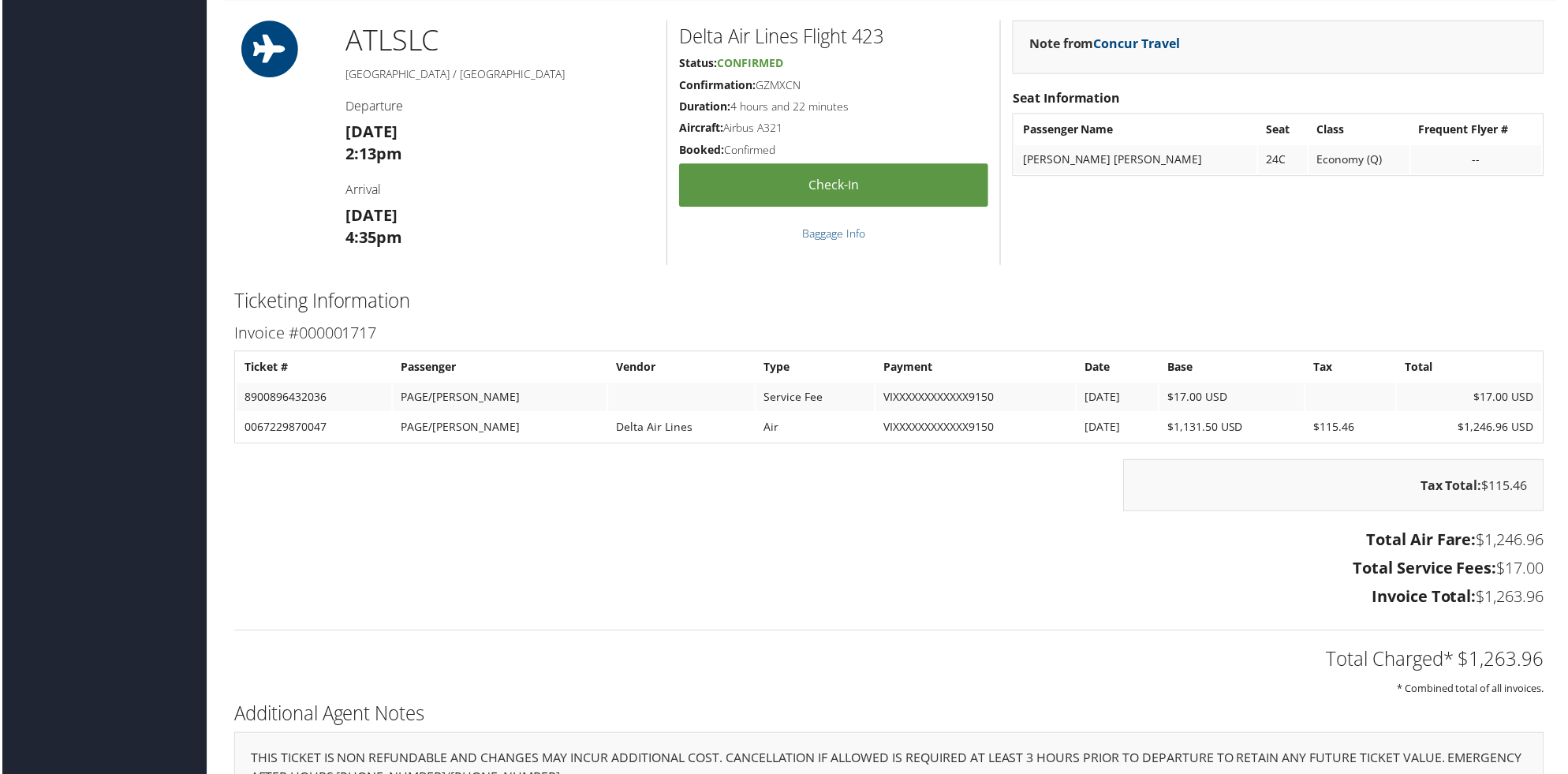
click at [330, 428] on td "0067229870047" at bounding box center [313, 428] width 155 height 29
click at [327, 424] on td "0067229870047" at bounding box center [313, 428] width 155 height 29
drag, startPoint x: 327, startPoint y: 424, endPoint x: 239, endPoint y: 423, distance: 88.0
click at [239, 423] on td "0067229870047" at bounding box center [313, 428] width 155 height 29
copy td "0067229870047"
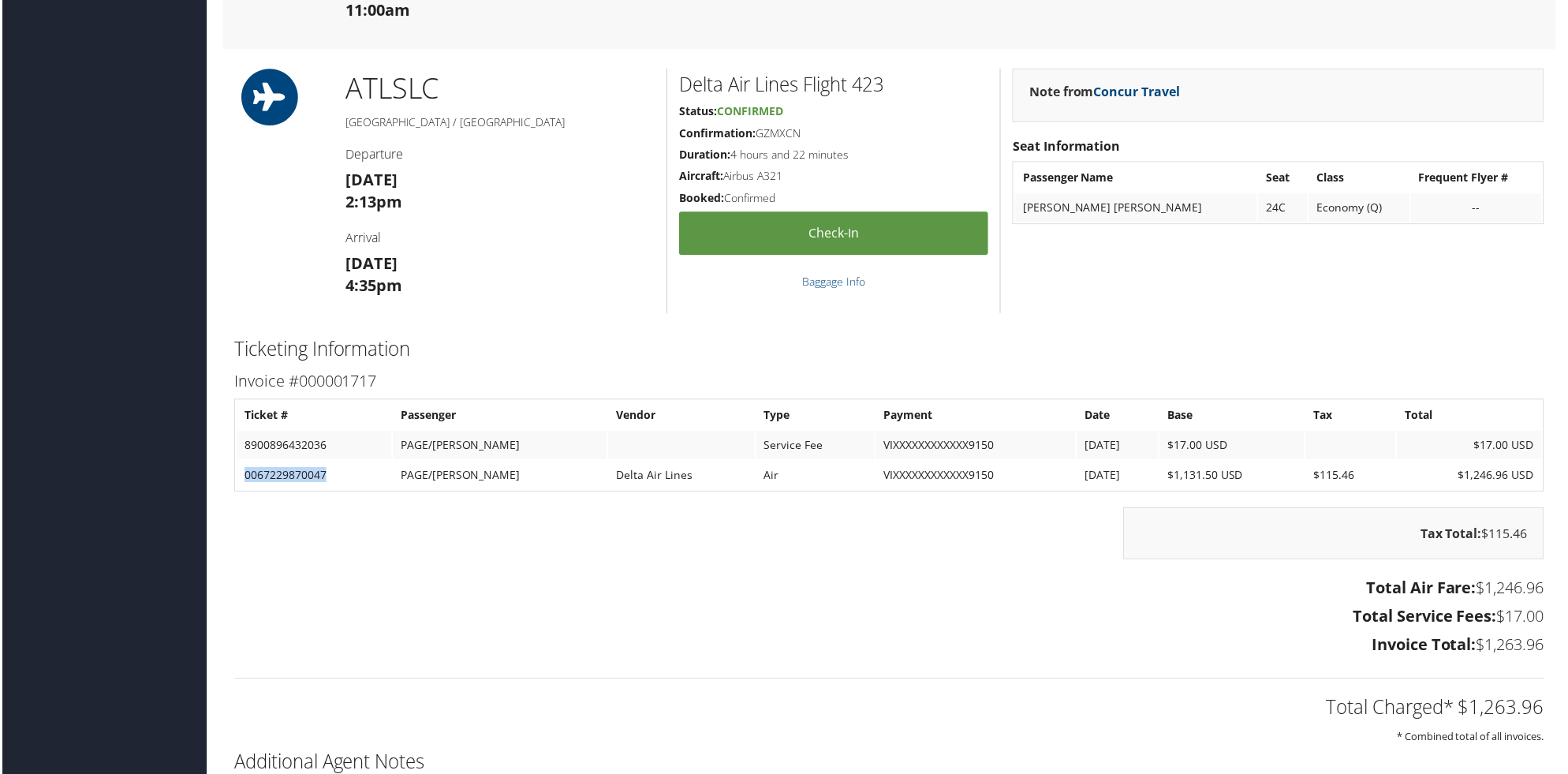
scroll to position [1524, 0]
